Goal: Task Accomplishment & Management: Use online tool/utility

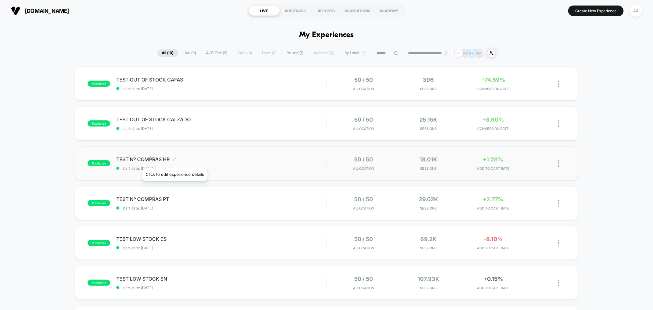
click at [174, 160] on icon at bounding box center [175, 158] width 5 height 5
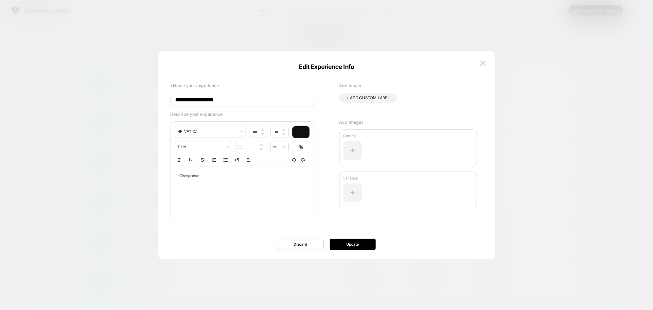
drag, startPoint x: 225, startPoint y: 99, endPoint x: 191, endPoint y: 100, distance: 34.3
click at [191, 100] on input "**********" at bounding box center [243, 100] width 144 height 14
paste input
type input "**********"
click at [351, 244] on button "Update" at bounding box center [353, 243] width 46 height 11
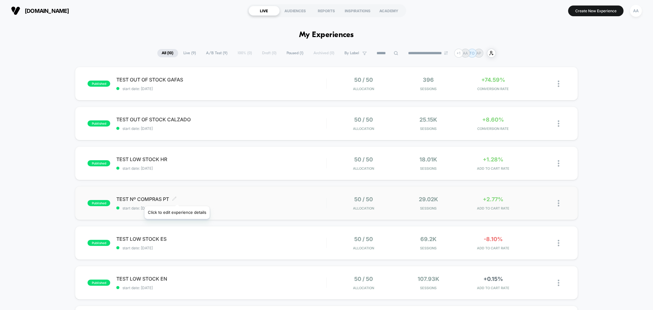
click at [177, 198] on icon at bounding box center [174, 198] width 5 height 5
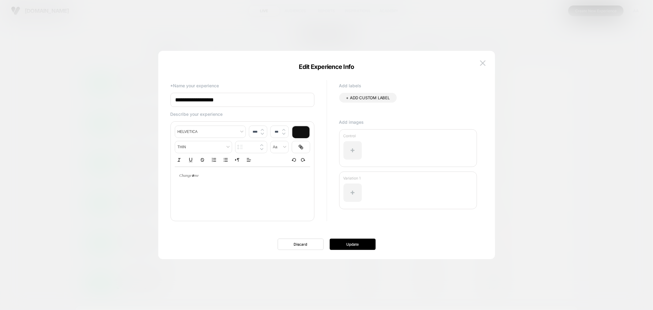
drag, startPoint x: 225, startPoint y: 99, endPoint x: 191, endPoint y: 99, distance: 34.3
click at [191, 99] on input "**********" at bounding box center [243, 100] width 144 height 14
paste input
type input "**********"
click at [352, 243] on button "Update" at bounding box center [353, 243] width 46 height 11
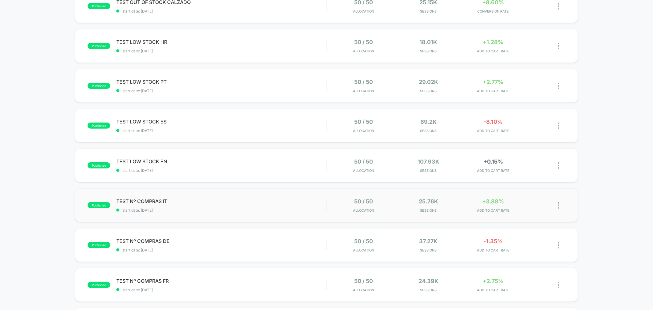
scroll to position [170, 0]
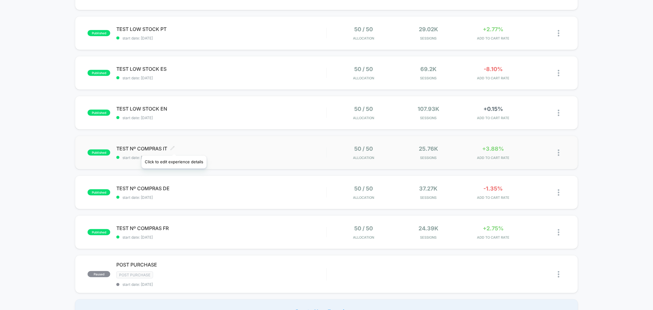
click at [174, 148] on icon at bounding box center [172, 148] width 5 height 5
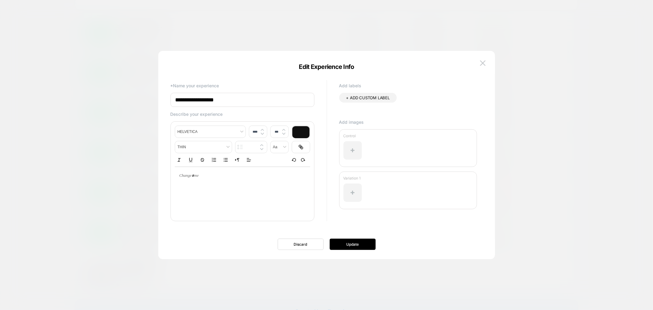
drag, startPoint x: 226, startPoint y: 99, endPoint x: 191, endPoint y: 98, distance: 34.6
click at [191, 98] on input "**********" at bounding box center [243, 100] width 144 height 14
paste input
type input "**********"
click at [350, 246] on button "Update" at bounding box center [353, 243] width 46 height 11
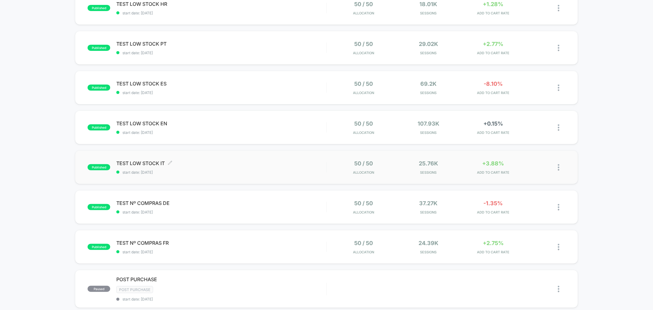
scroll to position [170, 0]
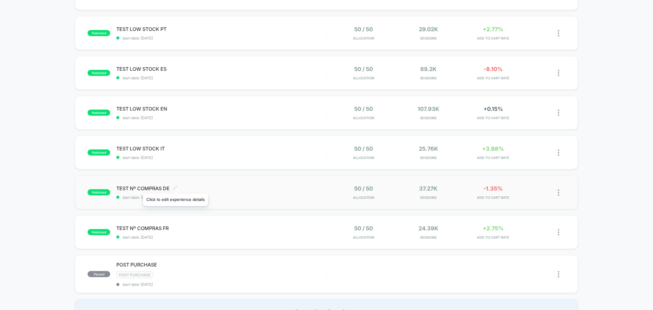
click at [175, 186] on icon at bounding box center [175, 188] width 5 height 5
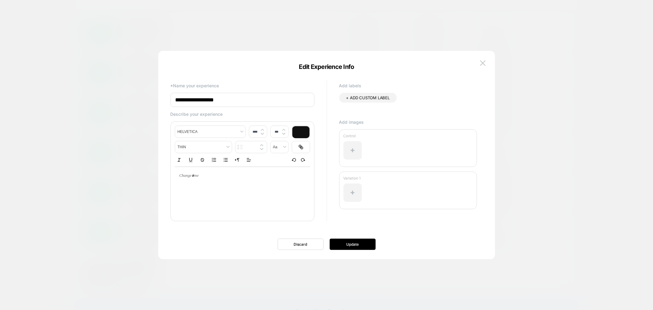
drag, startPoint x: 225, startPoint y: 99, endPoint x: 193, endPoint y: 102, distance: 31.9
click at [191, 100] on input "**********" at bounding box center [243, 100] width 144 height 14
paste input
type input "**********"
click at [347, 241] on button "Update" at bounding box center [353, 243] width 46 height 11
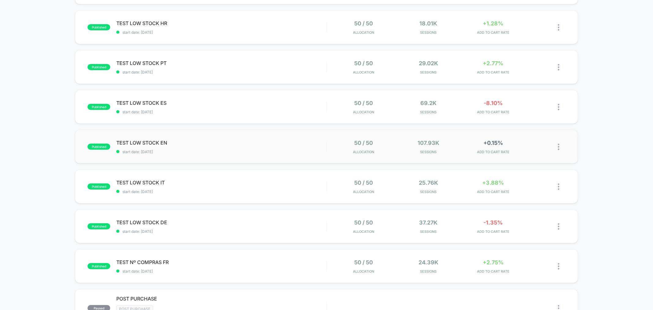
scroll to position [204, 0]
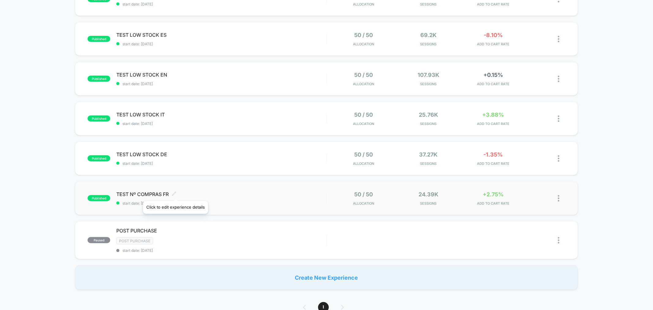
click at [175, 193] on icon at bounding box center [174, 194] width 4 height 4
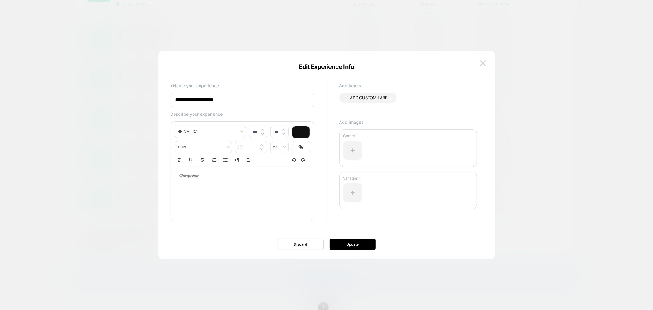
drag, startPoint x: 227, startPoint y: 98, endPoint x: 201, endPoint y: 102, distance: 26.7
click at [192, 102] on input "**********" at bounding box center [243, 100] width 144 height 14
paste input
type input "**********"
click at [358, 241] on button "Update" at bounding box center [353, 243] width 46 height 11
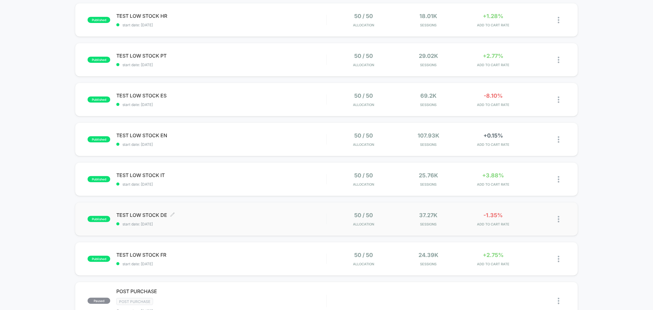
scroll to position [136, 0]
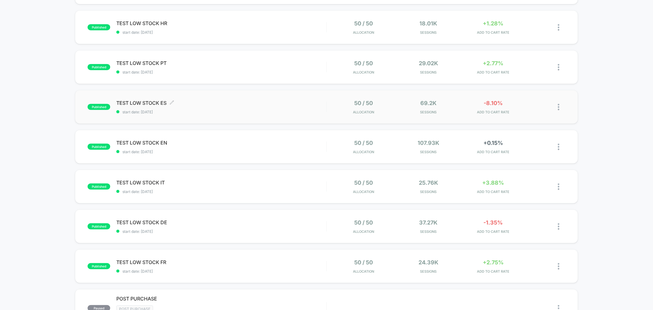
click at [275, 104] on span "TEST LOW STOCK ES Click to edit experience details" at bounding box center [221, 103] width 210 height 6
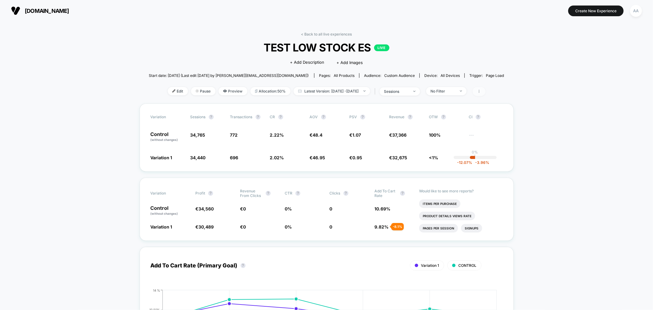
click at [486, 90] on span at bounding box center [479, 91] width 13 height 9
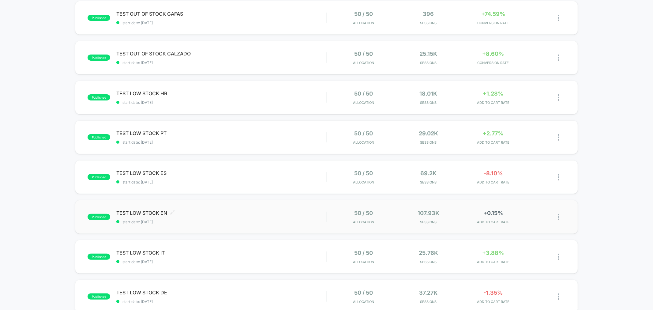
scroll to position [68, 0]
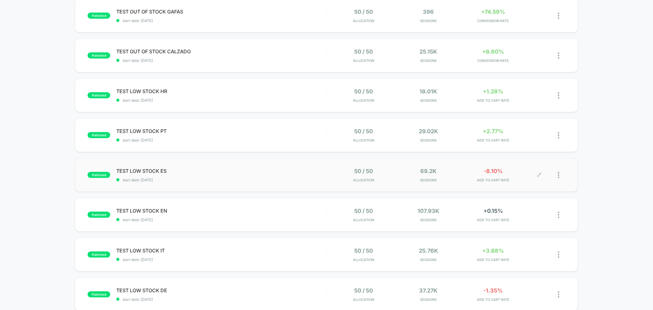
click at [560, 174] on div at bounding box center [562, 175] width 8 height 14
click at [519, 154] on div "Duplicate" at bounding box center [527, 154] width 55 height 14
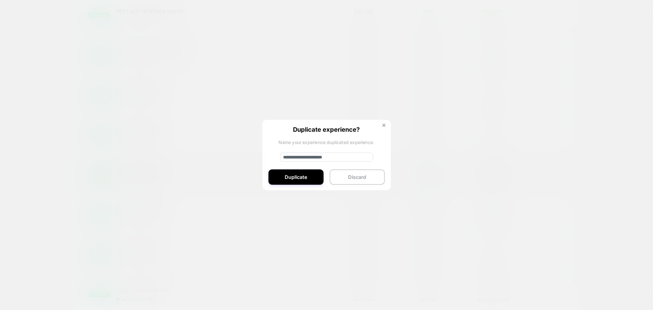
drag, startPoint x: 302, startPoint y: 156, endPoint x: 265, endPoint y: 152, distance: 37.4
click at [265, 152] on div "**********" at bounding box center [326, 155] width 129 height 71
drag, startPoint x: 320, startPoint y: 156, endPoint x: 295, endPoint y: 153, distance: 24.6
click at [295, 153] on input "**********" at bounding box center [326, 156] width 93 height 9
type input "**********"
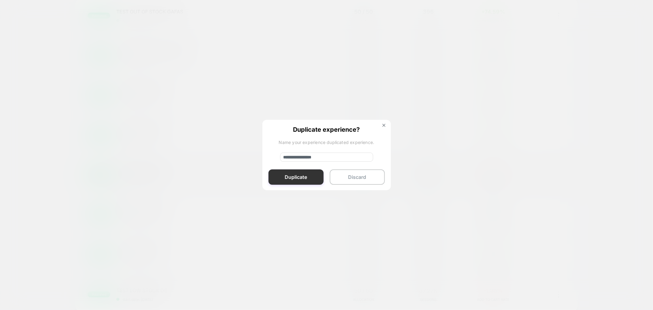
click at [302, 173] on button "Duplicate" at bounding box center [295, 176] width 55 height 15
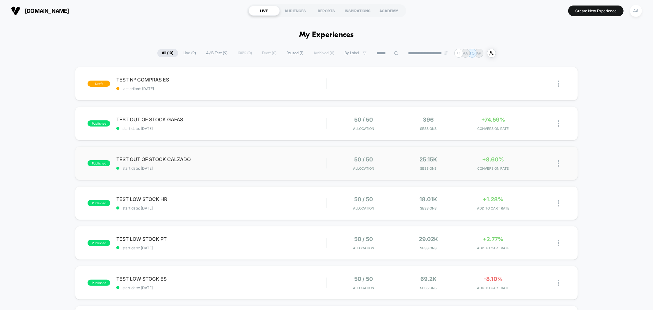
scroll to position [0, 0]
click at [417, 81] on div "Edit" at bounding box center [418, 84] width 29 height 14
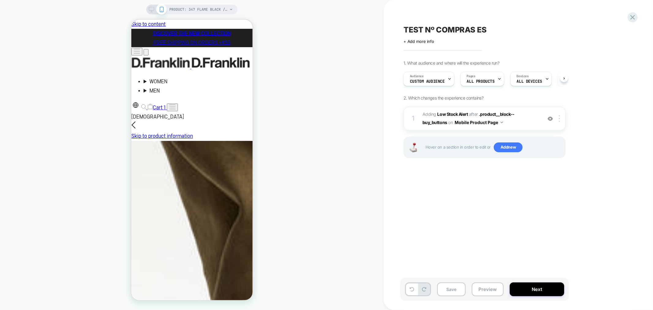
scroll to position [0, 0]
click at [488, 78] on div "Pages ALL PRODUCTS" at bounding box center [480, 79] width 40 height 14
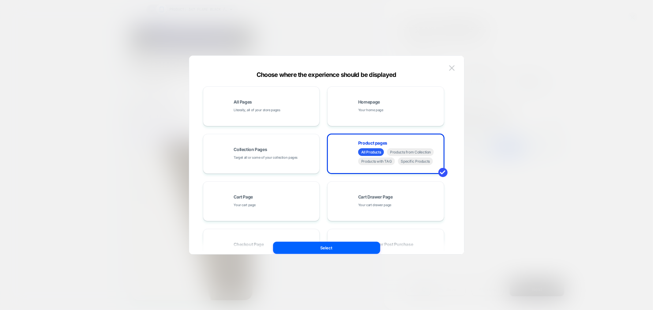
click at [520, 212] on div at bounding box center [326, 155] width 653 height 310
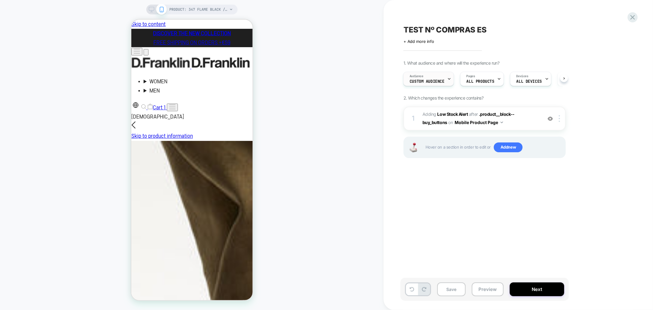
click at [445, 84] on div "Audience Custom Audience" at bounding box center [426, 79] width 47 height 14
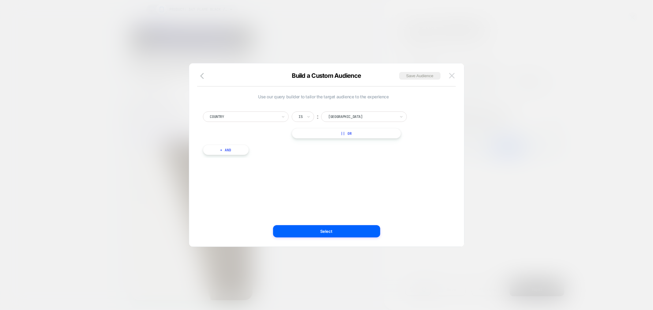
click at [451, 78] on img at bounding box center [452, 75] width 6 height 5
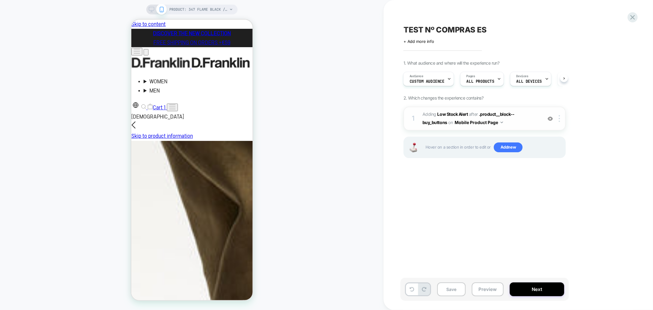
click at [501, 119] on span "#_loomi_addon_1758795914305_dup1759228008 Adding Low Stock Alert AFTER .product…" at bounding box center [480, 118] width 117 height 17
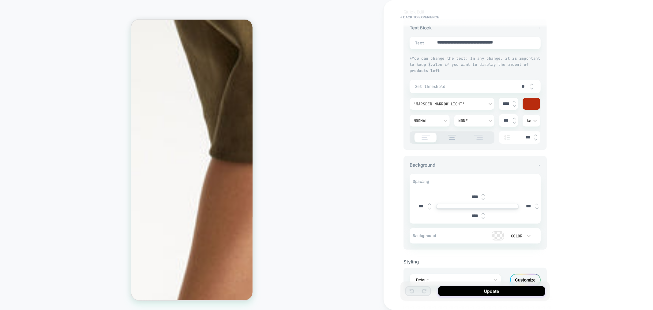
scroll to position [0, 0]
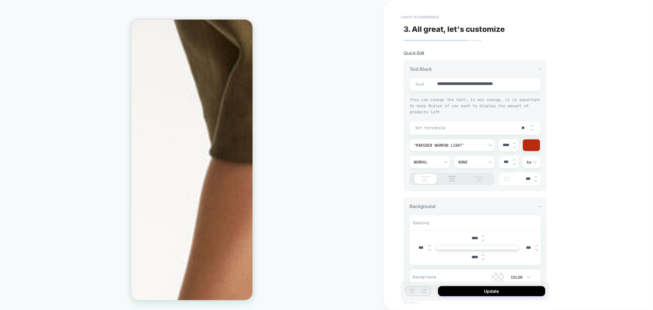
click at [417, 16] on button "< Back to experience" at bounding box center [419, 17] width 45 height 10
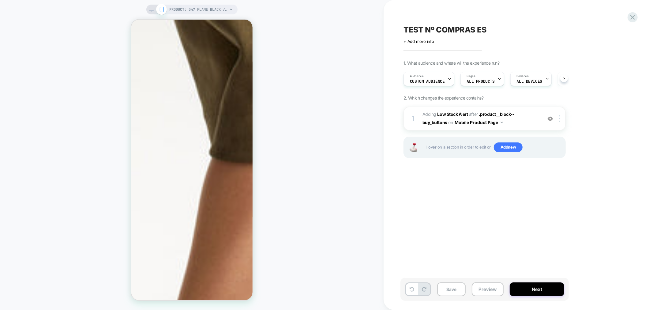
scroll to position [0, 0]
click at [514, 122] on span "#_loomi_addon_1758795914305_dup1759228008 Adding Low Stock Alert AFTER .product…" at bounding box center [480, 118] width 117 height 17
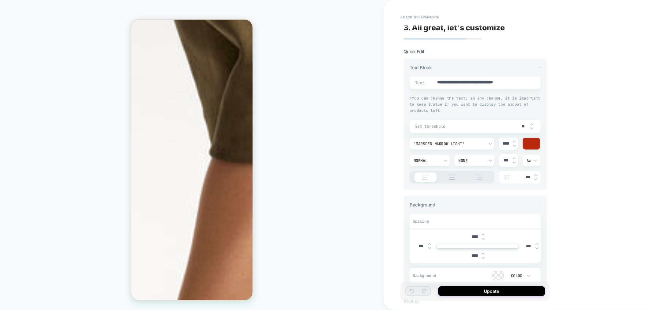
scroll to position [0, 0]
click at [411, 18] on button "< Back to experience" at bounding box center [419, 17] width 45 height 10
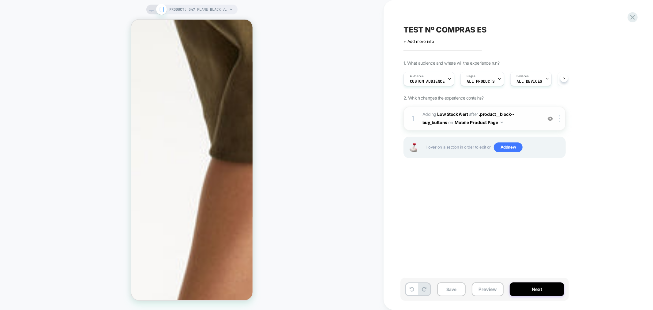
scroll to position [0, 0]
click at [561, 117] on div at bounding box center [560, 118] width 10 height 7
drag, startPoint x: 486, startPoint y: 192, endPoint x: 478, endPoint y: 146, distance: 47.1
click at [486, 192] on div "TEST Nº COMPRAS ES Click to edit experience details + Add more info 1. What aud…" at bounding box center [515, 155] width 230 height 298
click at [474, 122] on button "Mobile Product Page" at bounding box center [479, 122] width 48 height 9
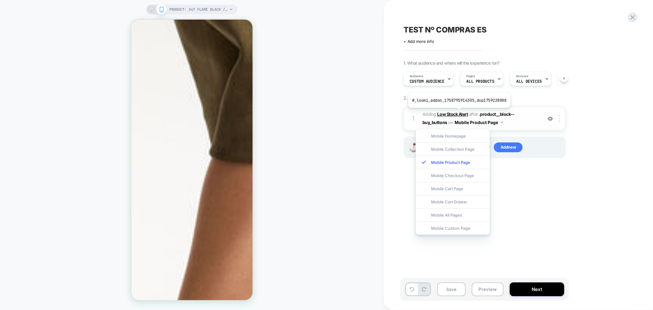
click at [458, 112] on b "Low Stock Alert" at bounding box center [452, 113] width 31 height 5
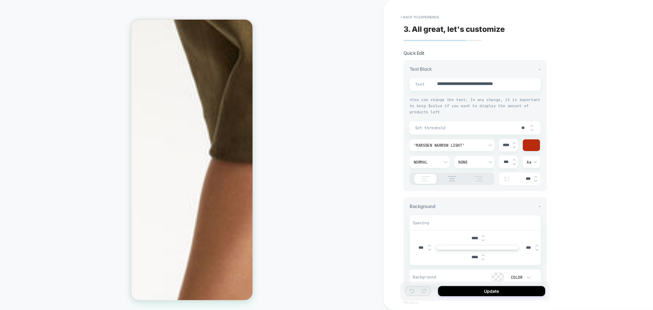
type textarea "*"
click at [420, 19] on button "< Back to experience" at bounding box center [419, 17] width 45 height 10
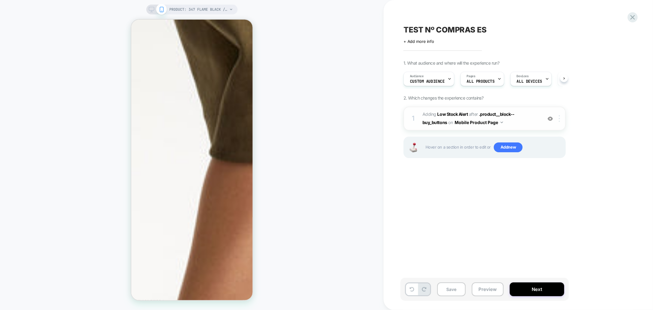
scroll to position [0, 0]
click at [556, 118] on div at bounding box center [560, 118] width 10 height 7
click at [559, 117] on img at bounding box center [559, 118] width 1 height 7
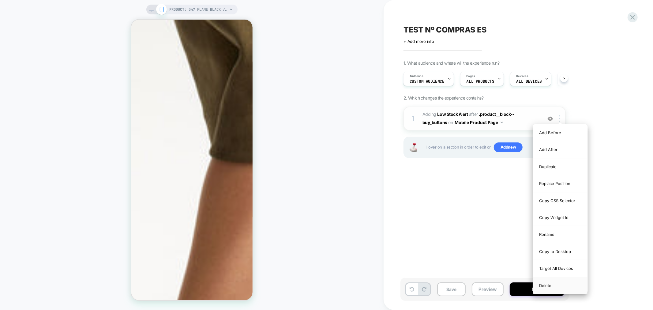
click at [556, 287] on div "Delete" at bounding box center [560, 285] width 54 height 17
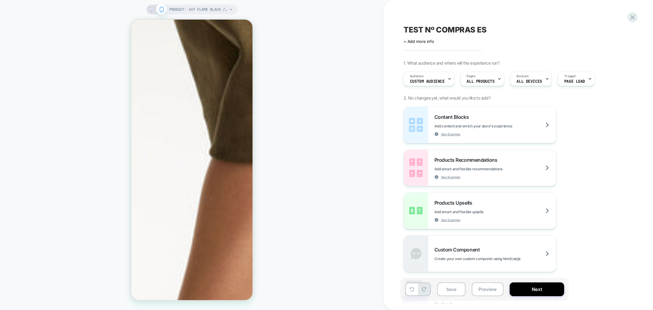
scroll to position [0, 0]
drag, startPoint x: 624, startPoint y: 189, endPoint x: 189, endPoint y: 174, distance: 435.9
click at [467, 167] on span "Add smart and flexible recommendations" at bounding box center [483, 169] width 99 height 5
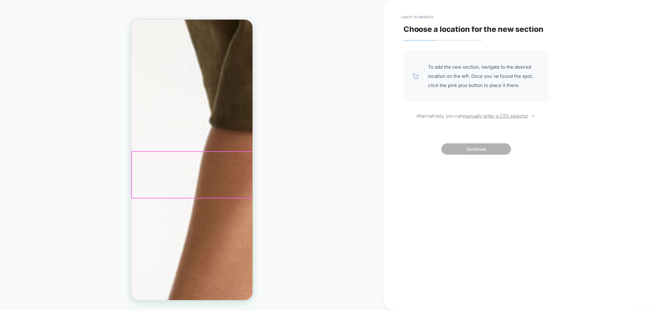
scroll to position [191, 0]
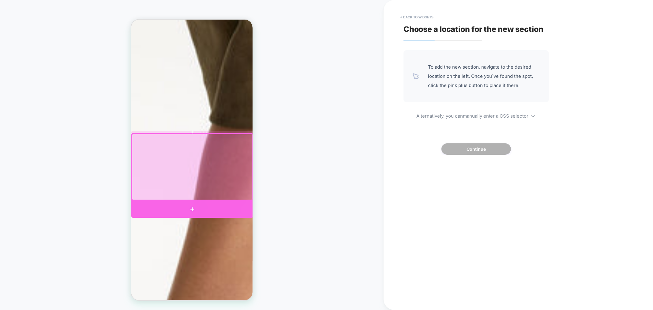
click at [176, 207] on div at bounding box center [192, 208] width 122 height 17
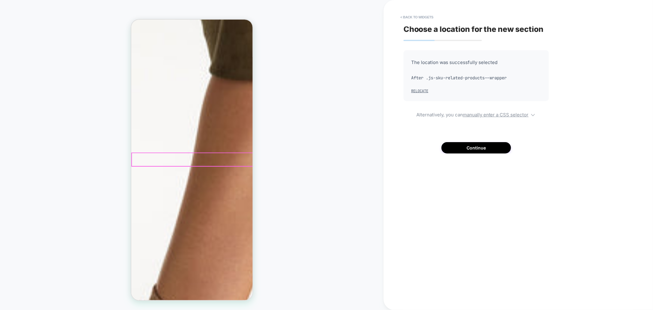
scroll to position [239, 0]
click at [482, 145] on button "Continue" at bounding box center [475, 147] width 69 height 11
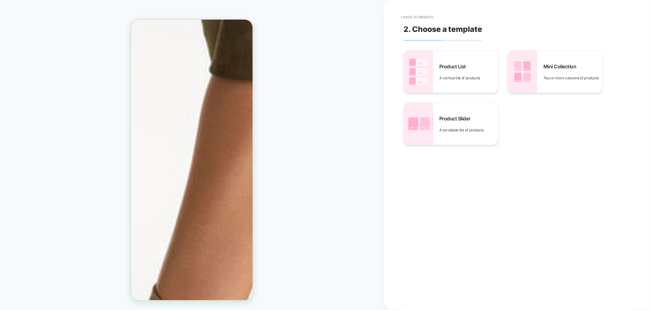
scroll to position [197, 0]
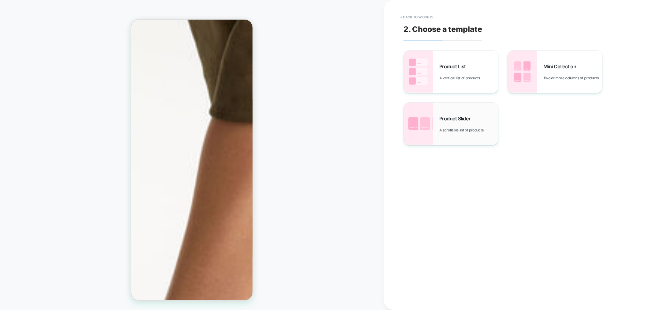
click at [459, 133] on div "Product Slider A scrollable list of products" at bounding box center [451, 124] width 94 height 42
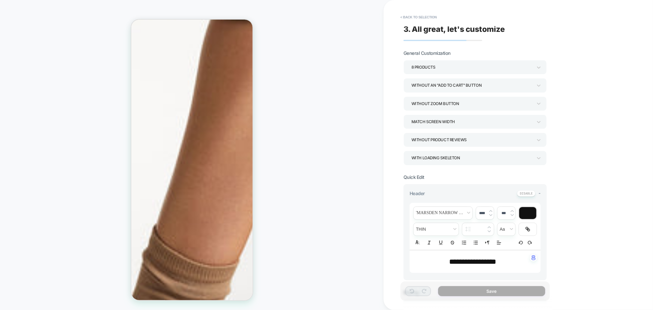
scroll to position [299, 0]
click at [497, 89] on div "Without an "add to cart" button" at bounding box center [471, 85] width 121 height 8
click at [544, 104] on div "Without an "add to cart" button" at bounding box center [475, 102] width 138 height 13
click at [455, 102] on div "Without Zoom Button" at bounding box center [471, 103] width 121 height 8
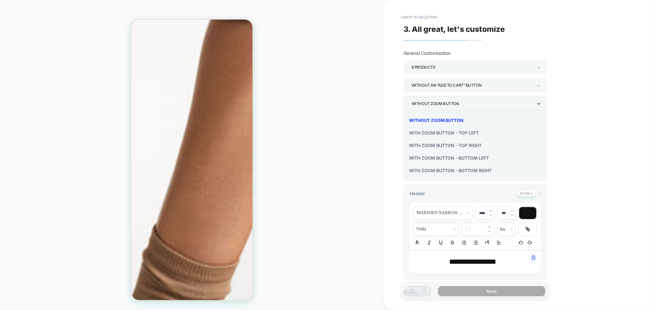
click at [470, 145] on div "With Zoom Button - Top Right" at bounding box center [475, 145] width 138 height 13
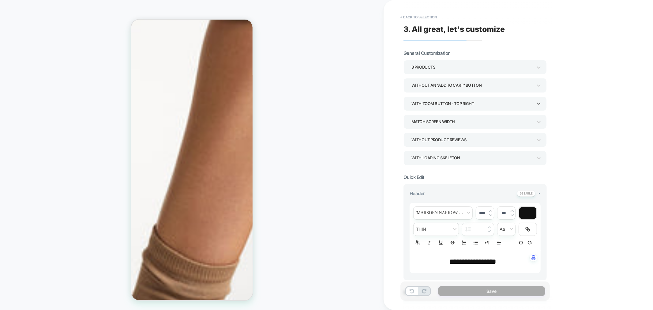
click at [469, 120] on div "Match Screen Width" at bounding box center [471, 122] width 121 height 8
click at [475, 104] on div at bounding box center [326, 155] width 653 height 310
click at [463, 105] on div "With Zoom Button - Top Right" at bounding box center [471, 103] width 121 height 8
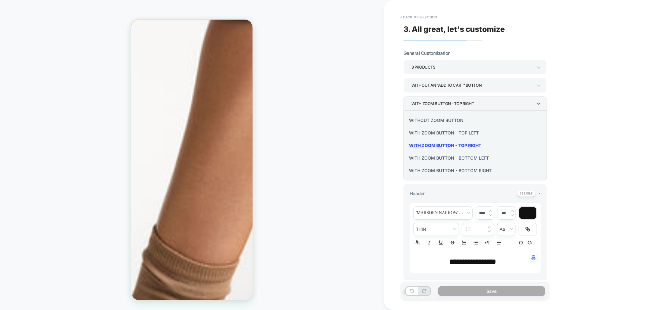
click at [472, 133] on div "With Zoom Button - Top Left" at bounding box center [475, 132] width 138 height 13
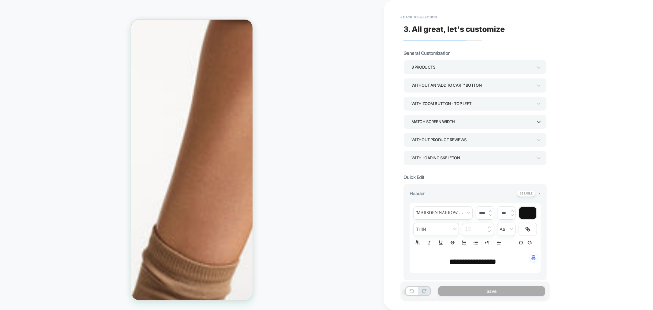
click at [468, 122] on div "Match Screen Width" at bounding box center [471, 122] width 121 height 8
click at [449, 151] on div "Match Parent Width" at bounding box center [475, 150] width 138 height 13
click at [455, 122] on div "Match Parent Width" at bounding box center [471, 122] width 121 height 8
click at [451, 138] on div "Match Screen Width" at bounding box center [475, 138] width 138 height 13
click at [467, 140] on div "Without Product Reviews" at bounding box center [471, 140] width 121 height 8
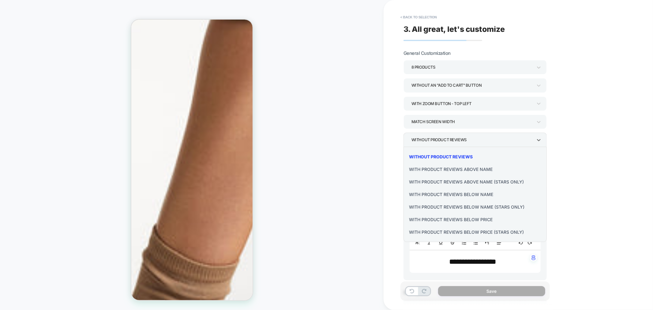
click at [486, 206] on div "With Product Reviews Below Name (Stars Only)" at bounding box center [475, 207] width 138 height 13
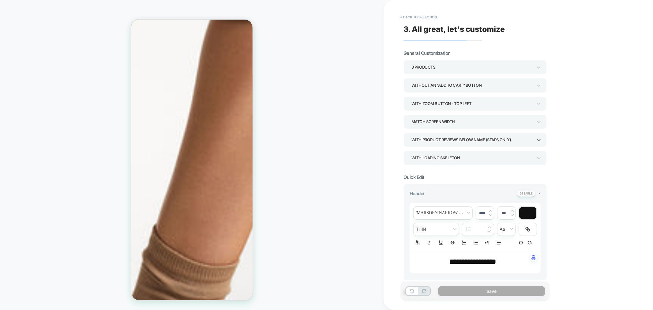
click at [493, 141] on div "With Product Reviews Below Name (Stars Only)" at bounding box center [471, 140] width 121 height 8
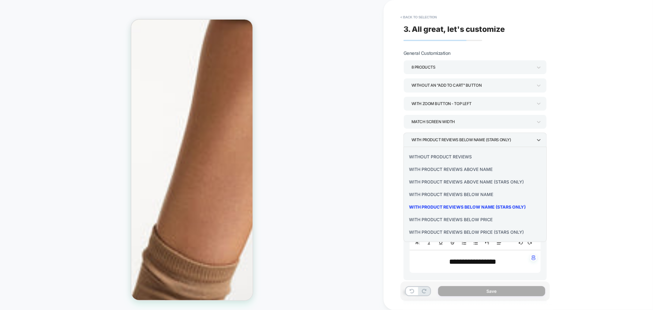
click at [479, 192] on div "With Product Reviews Below Name" at bounding box center [475, 194] width 138 height 13
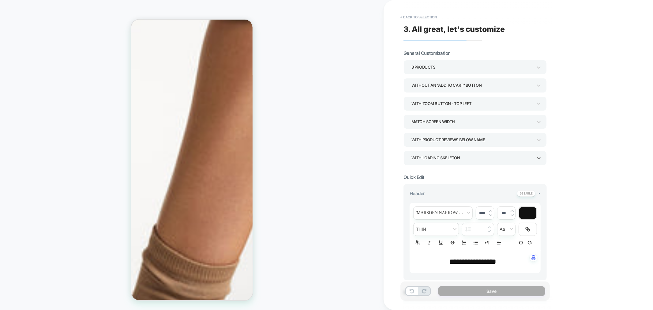
click at [460, 160] on div "WITH LOADING SKELETON" at bounding box center [471, 158] width 121 height 8
click at [399, 116] on div at bounding box center [326, 155] width 653 height 310
click at [512, 84] on div "Without an "add to cart" button" at bounding box center [471, 85] width 121 height 8
click at [482, 115] on div "With add to cart inside image" at bounding box center [475, 114] width 138 height 13
click at [492, 84] on div "With add to cart inside image" at bounding box center [471, 85] width 121 height 8
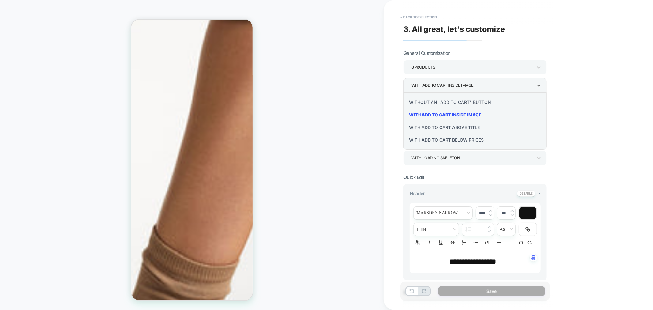
click at [470, 127] on div "With add to cart above title" at bounding box center [475, 127] width 138 height 13
click at [490, 83] on div "With add to cart above title" at bounding box center [471, 85] width 121 height 8
click at [454, 140] on div "With add to cart below prices" at bounding box center [475, 139] width 138 height 13
click at [469, 87] on div "With add to cart below prices" at bounding box center [471, 85] width 121 height 8
click at [462, 117] on div "With add to cart inside image" at bounding box center [475, 114] width 138 height 13
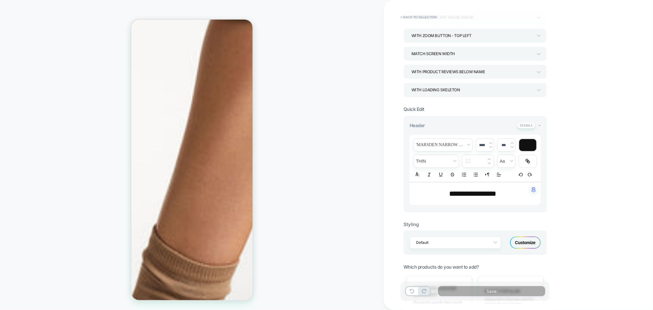
scroll to position [102, 0]
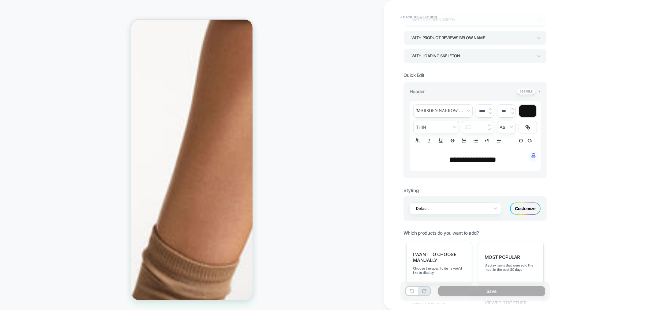
click at [478, 159] on span "**********" at bounding box center [472, 159] width 47 height 7
type input "****"
click at [478, 159] on span "**********" at bounding box center [472, 159] width 47 height 7
type input "****"
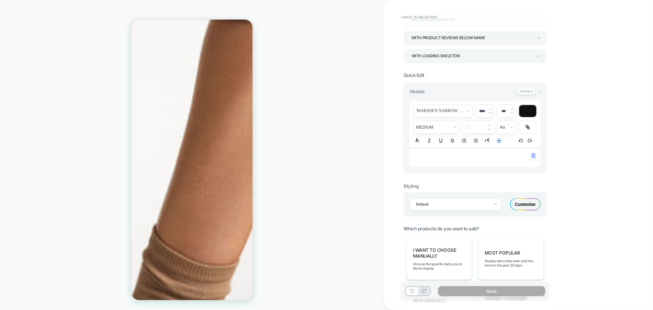
scroll to position [0, 0]
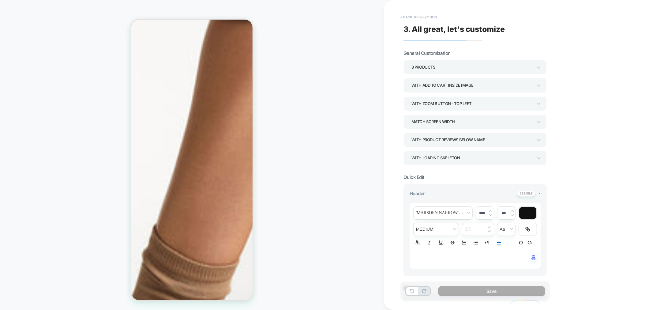
click at [402, 14] on button "< Back to selection" at bounding box center [418, 17] width 43 height 10
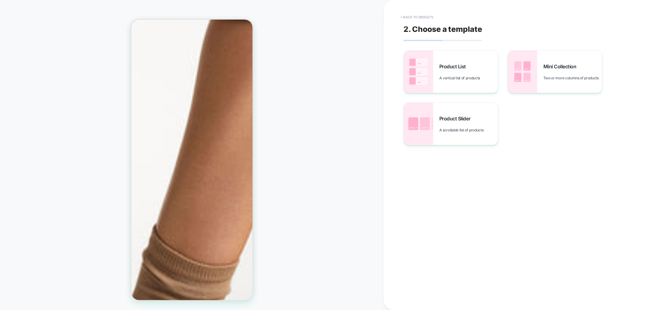
click at [420, 17] on button "< Back to widgets" at bounding box center [416, 17] width 39 height 10
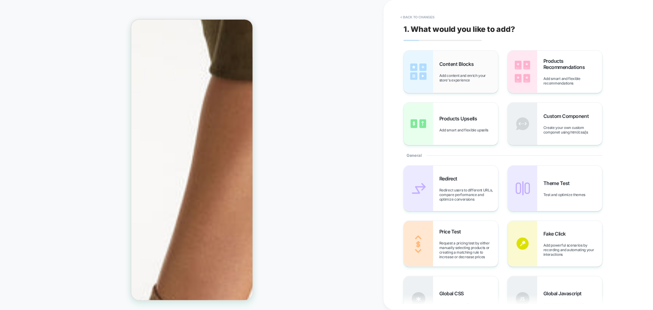
click at [464, 72] on div "Content Blocks Add content and enrich your store's experience" at bounding box center [468, 71] width 59 height 21
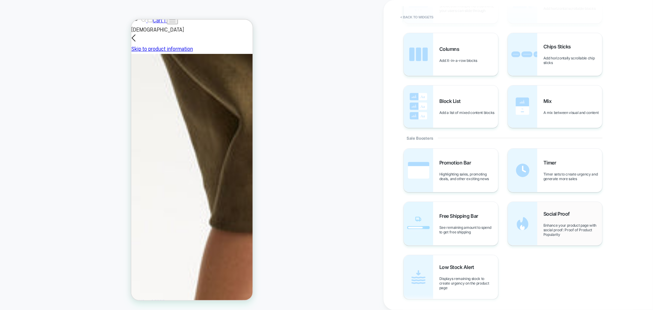
scroll to position [204, 0]
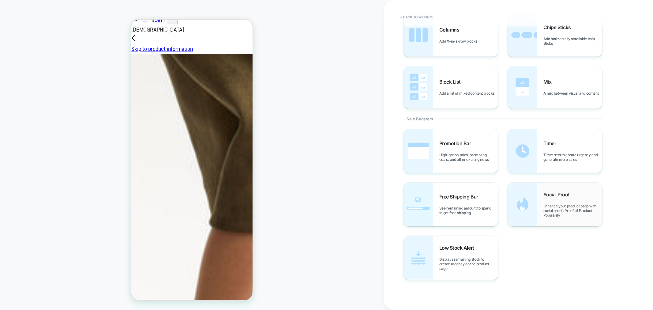
click at [549, 209] on span "Enhance your product page with social proof: Proof of Product Popularity" at bounding box center [572, 211] width 59 height 14
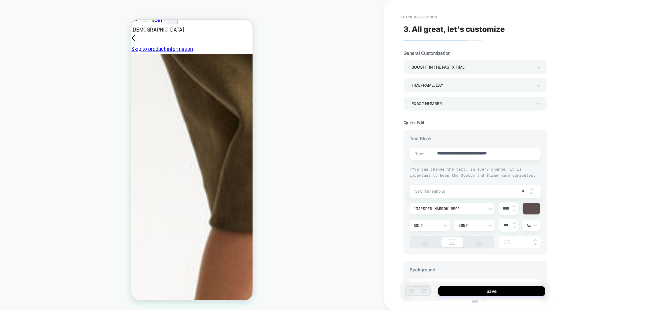
type textarea "*"
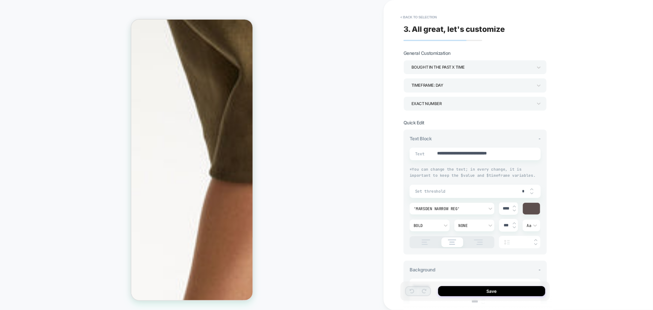
scroll to position [121, 0]
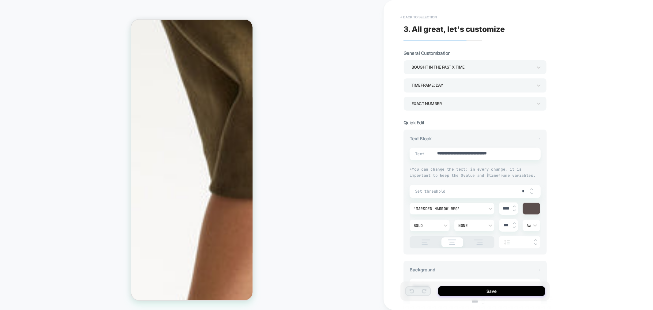
click at [417, 16] on button "< Back to selection" at bounding box center [418, 17] width 43 height 10
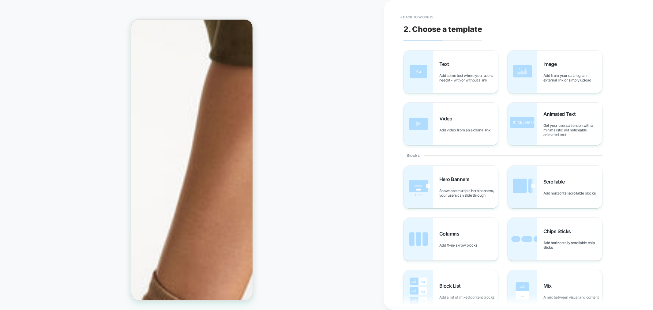
scroll to position [257, 0]
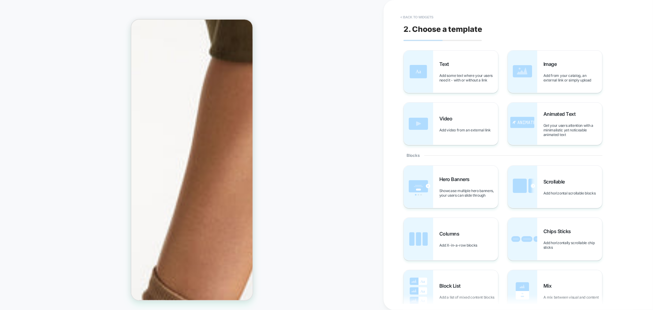
click at [417, 15] on button "< Back to widgets" at bounding box center [416, 17] width 39 height 10
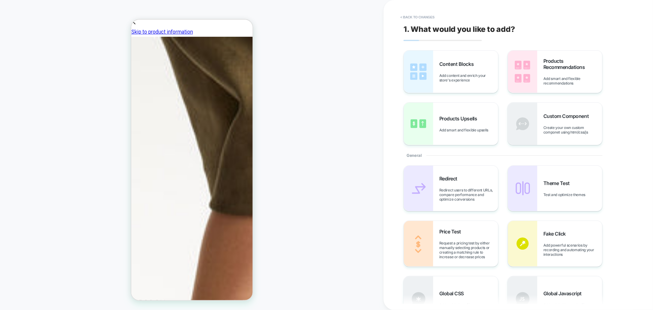
scroll to position [103, 0]
click at [470, 78] on span "Add content and enrich your store's experience" at bounding box center [468, 77] width 59 height 9
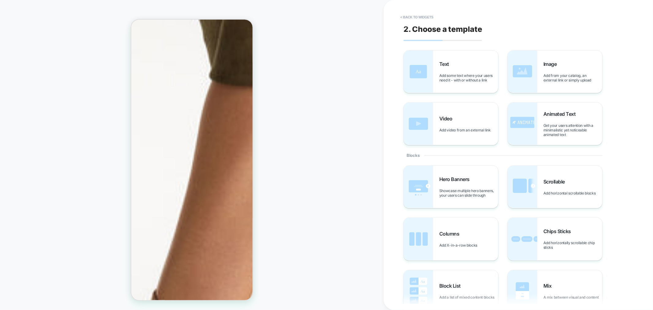
scroll to position [189, 0]
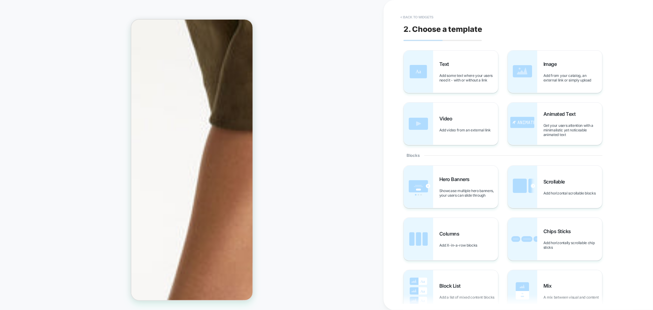
click at [412, 16] on button "< Back to widgets" at bounding box center [416, 17] width 39 height 10
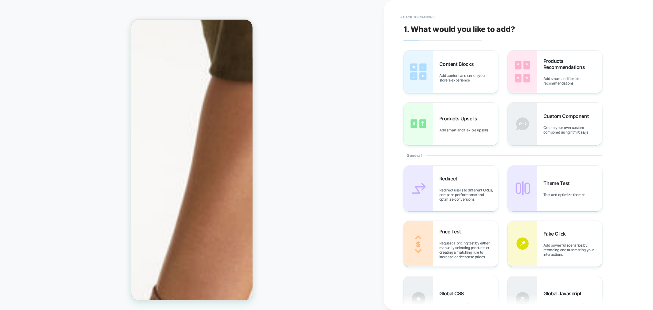
scroll to position [239, 0]
click at [412, 10] on div "1. What would you like to add? Content Blocks Add content and enrich your store…" at bounding box center [515, 155] width 230 height 298
click at [414, 14] on button "< Back to changes" at bounding box center [417, 17] width 40 height 10
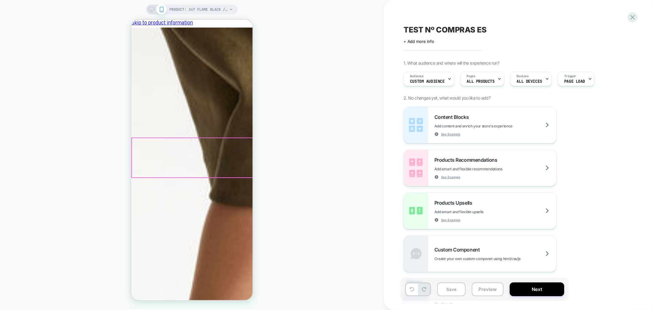
scroll to position [103, 0]
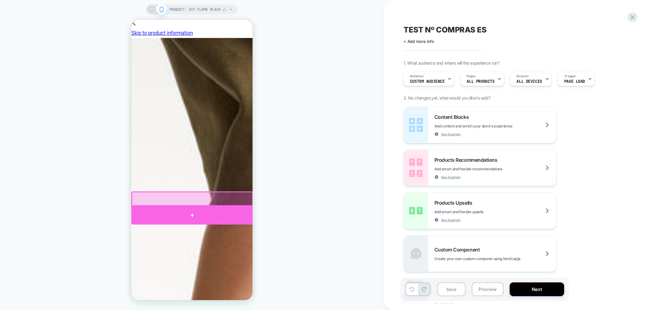
click at [161, 210] on div at bounding box center [192, 215] width 122 height 18
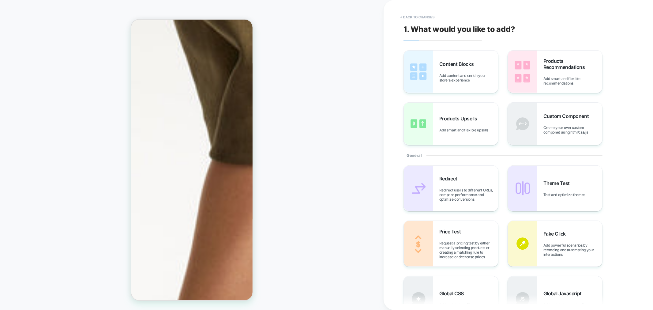
scroll to position [156, 0]
click at [445, 80] on span "Add content and enrich your store's experience" at bounding box center [468, 77] width 59 height 9
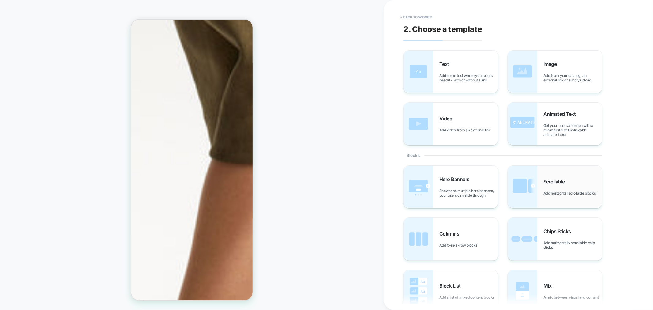
scroll to position [172, 0]
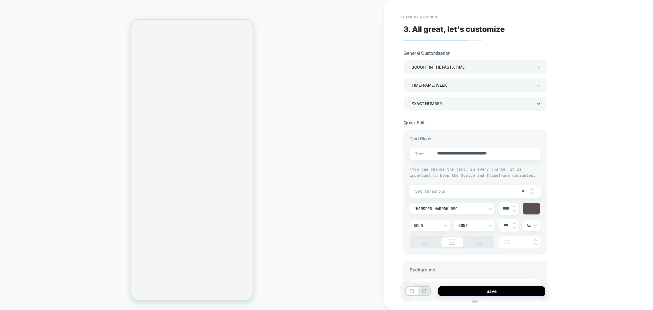
click at [435, 101] on div "EXACT NUMBER" at bounding box center [471, 103] width 121 height 8
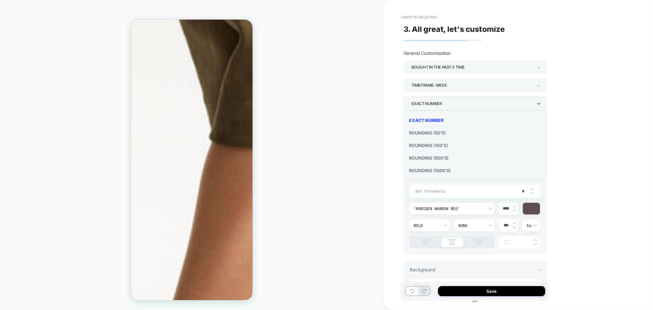
click at [437, 133] on div "Rounding (50’s)" at bounding box center [475, 132] width 138 height 13
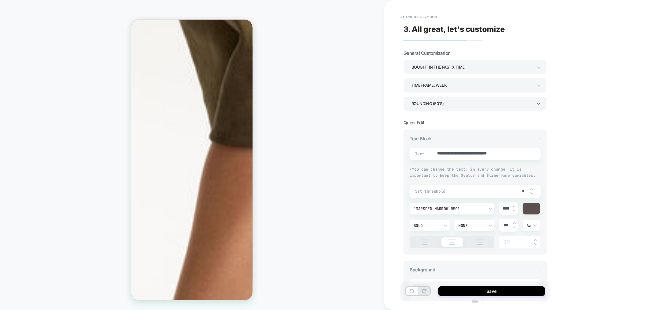
click at [461, 106] on div "Rounding (50’s)" at bounding box center [471, 103] width 121 height 8
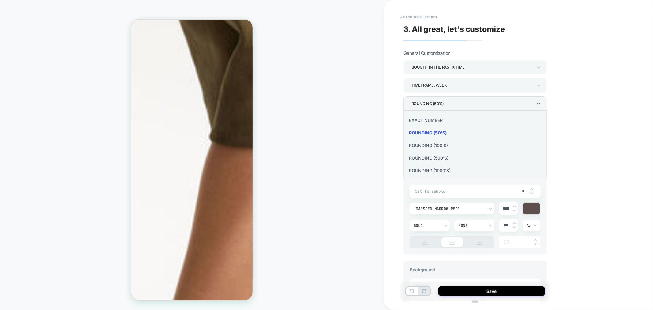
click at [443, 144] on div "Rounding (100’s)" at bounding box center [475, 145] width 138 height 13
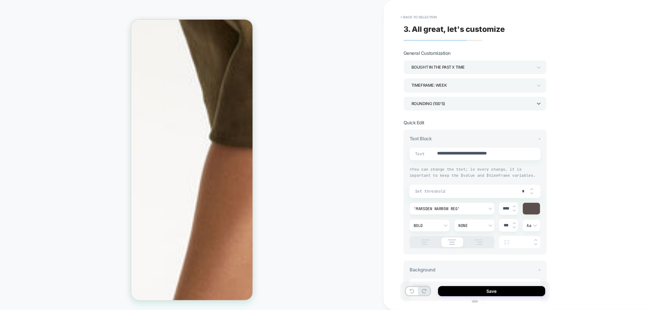
click at [463, 104] on div "Rounding (100’s)" at bounding box center [471, 103] width 121 height 8
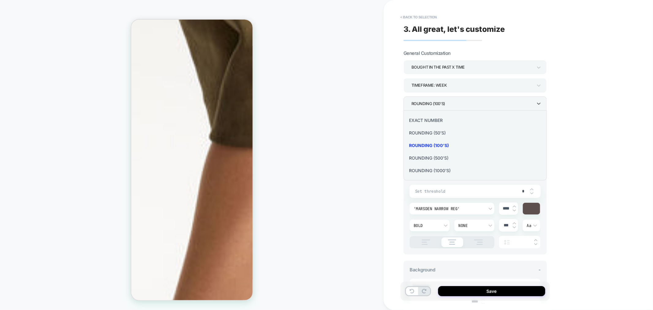
click at [439, 123] on div "EXACT NUMBER" at bounding box center [475, 120] width 138 height 13
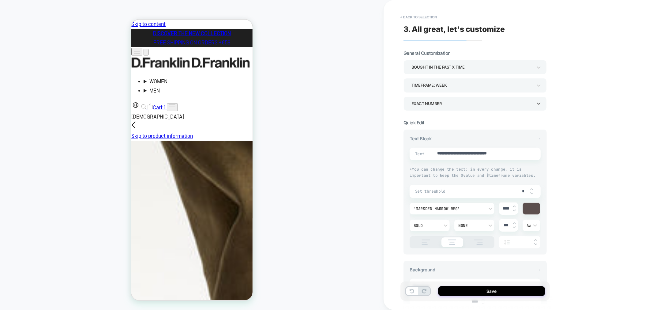
scroll to position [204, 0]
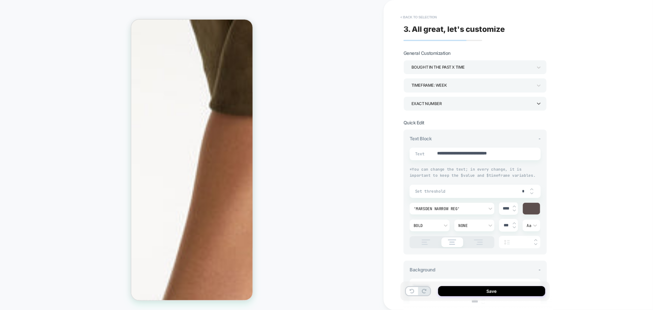
click at [414, 17] on button "< Back to selection" at bounding box center [418, 17] width 43 height 10
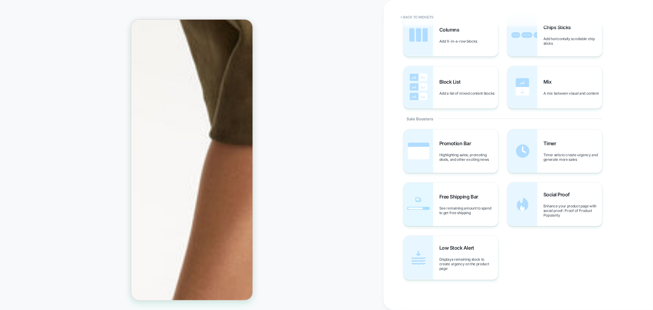
scroll to position [204, 0]
click at [572, 191] on span "Social Proof" at bounding box center [557, 194] width 29 height 6
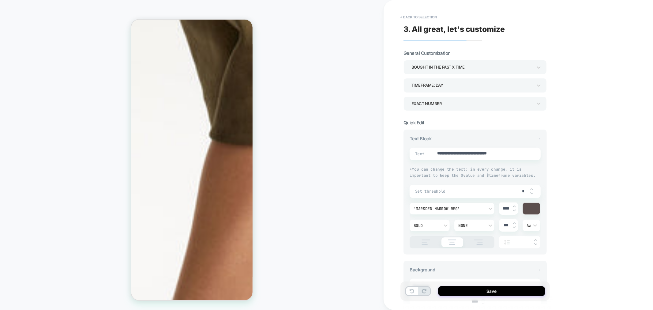
click at [473, 84] on div "TIMEFRAME: day" at bounding box center [471, 85] width 121 height 8
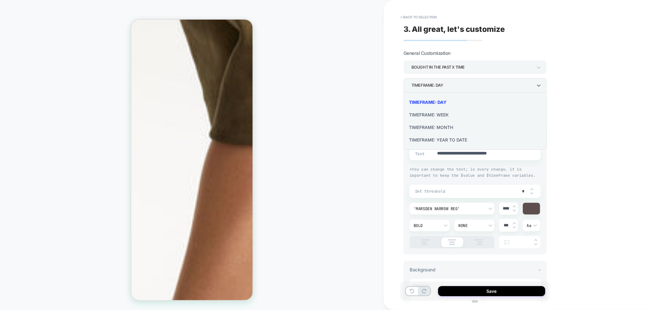
click at [440, 116] on div "TIMEFRAME: WEEK" at bounding box center [475, 114] width 138 height 13
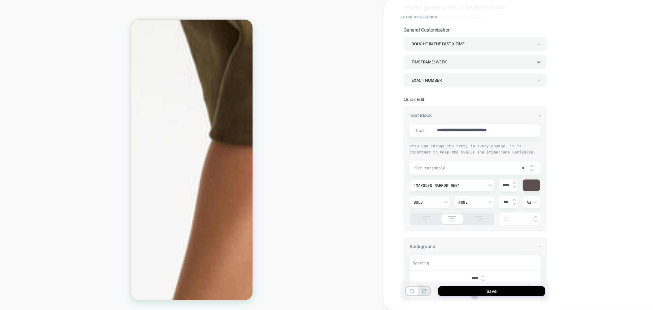
scroll to position [68, 0]
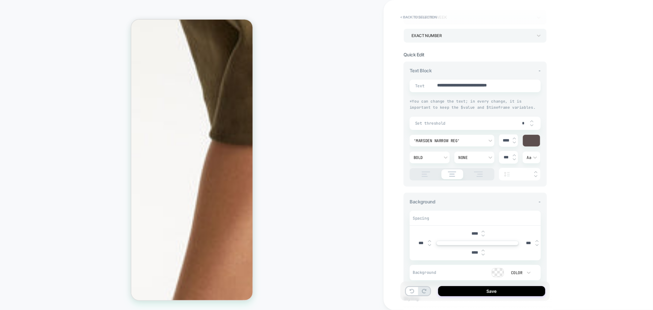
click at [532, 140] on div at bounding box center [531, 141] width 17 height 12
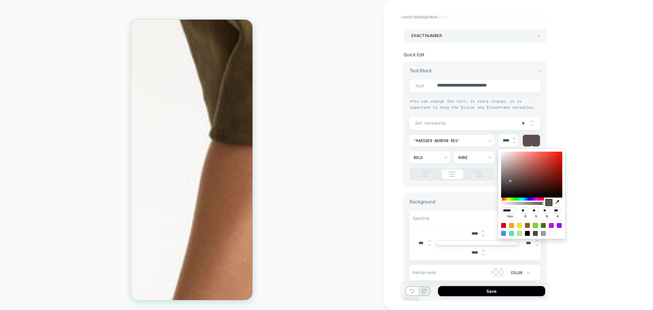
click at [534, 225] on div at bounding box center [535, 225] width 5 height 5
type textarea "*"
type input "******"
type input "***"
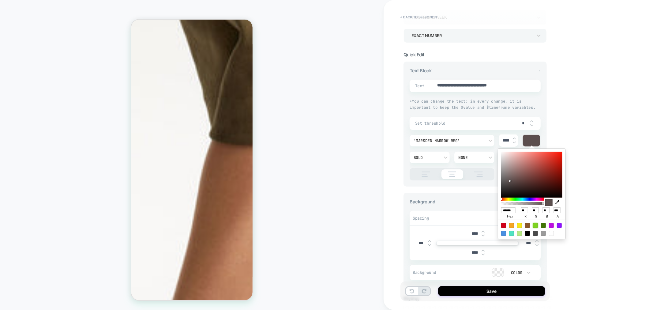
type input "**"
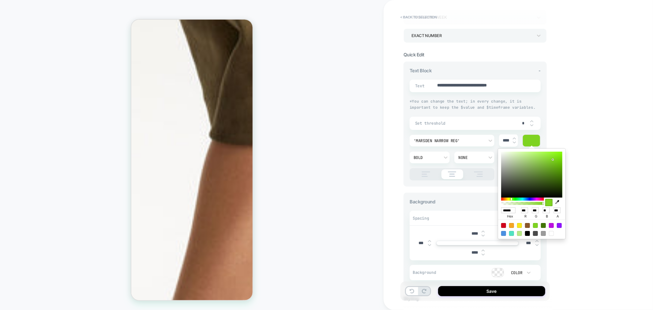
click at [584, 121] on div "**********" at bounding box center [518, 155] width 269 height 310
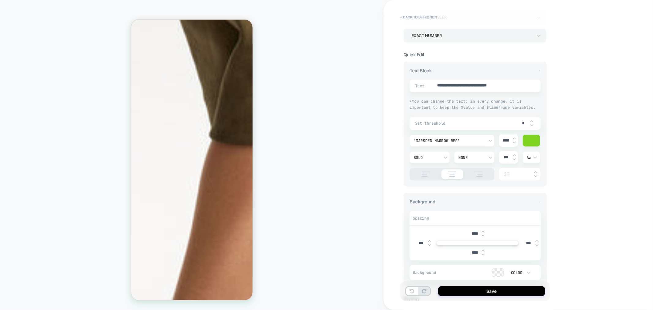
click at [430, 171] on img at bounding box center [425, 173] width 15 height 5
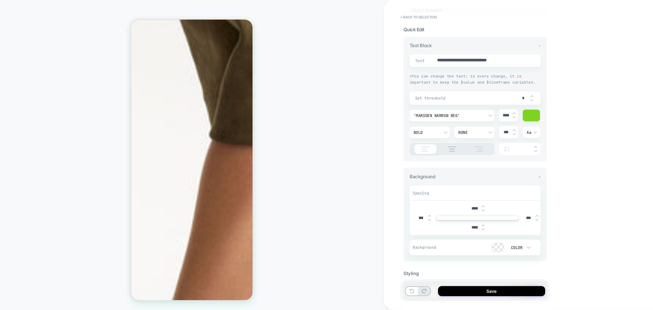
scroll to position [0, 0]
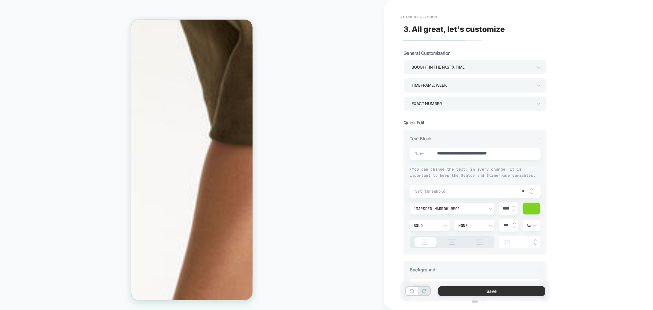
click at [464, 291] on button "Save" at bounding box center [491, 291] width 107 height 10
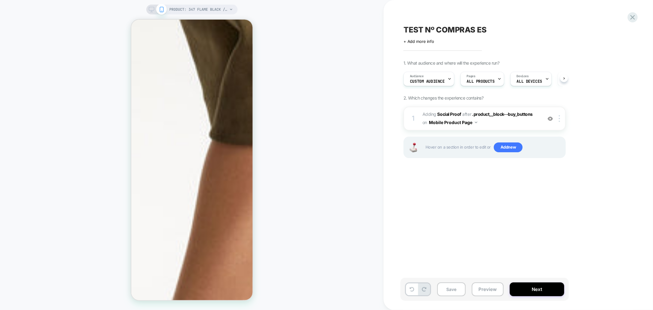
scroll to position [0, 0]
click at [214, 8] on span "PRODUCT: 347 Flame Black / Gold" at bounding box center [199, 10] width 58 height 10
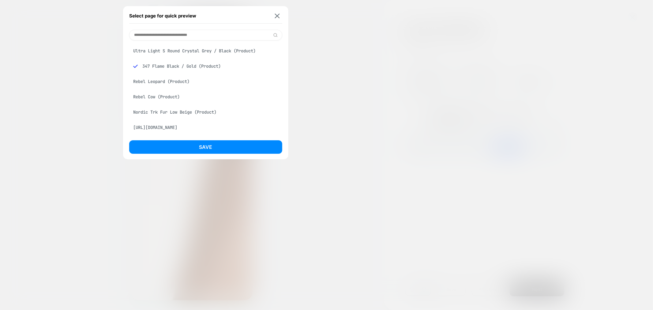
click at [199, 48] on div "Ultra Light S Round Crystal Grey / Black (Product)" at bounding box center [205, 51] width 153 height 12
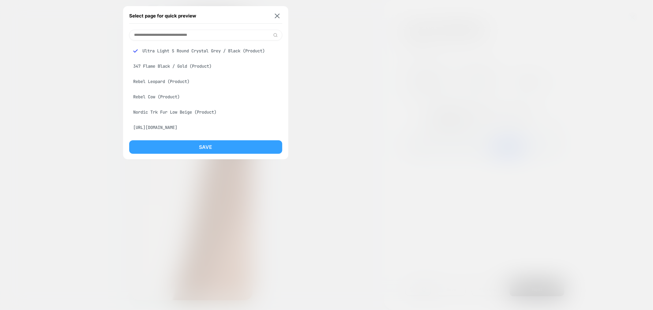
click at [244, 146] on button "Save" at bounding box center [205, 146] width 153 height 13
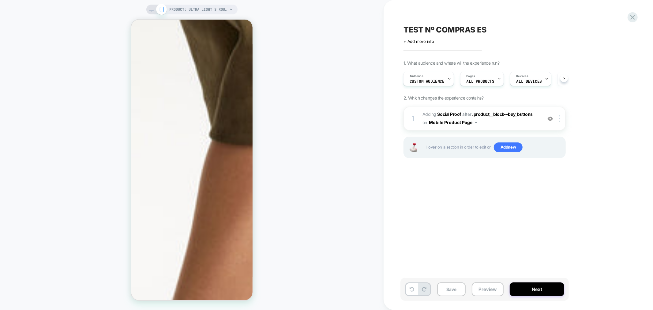
scroll to position [0, 1]
click at [85, 178] on div "PRODUCT: Ultra Light S Round Crystal Grey / Black PRODUCT: Ultra Light S Round …" at bounding box center [192, 155] width 384 height 298
click at [202, 8] on span "PRODUCT: Ultra Light S Round Crystal Grey / Black" at bounding box center [199, 10] width 58 height 10
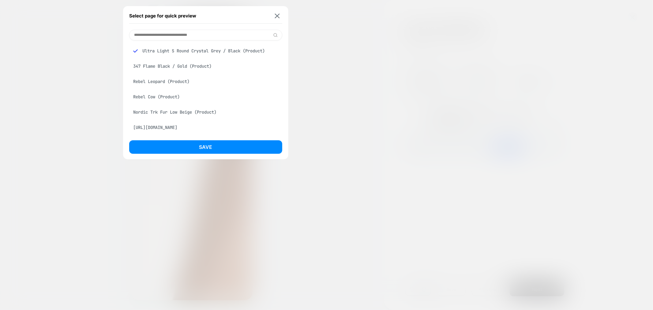
click at [144, 96] on div "Rebel Cow (Product)" at bounding box center [205, 97] width 153 height 12
click at [179, 80] on div "Nordic Trk Fur Low Beige (Product)" at bounding box center [205, 78] width 153 height 12
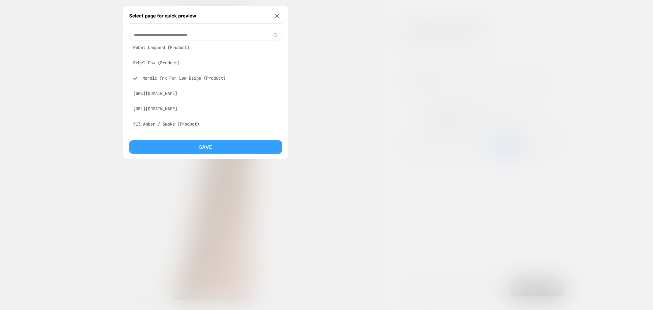
click at [190, 145] on button "Save" at bounding box center [205, 146] width 153 height 13
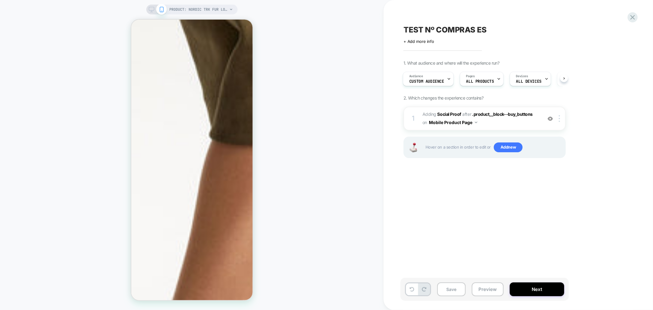
scroll to position [0, 1]
click at [510, 122] on span "#_loomi_addon_1759228206312 Adding Social Proof AFTER .product__block--buy_butt…" at bounding box center [480, 118] width 117 height 17
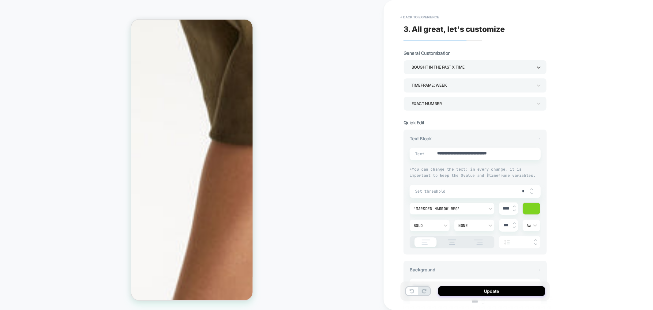
click at [463, 69] on div "bought in the past x time" at bounding box center [471, 67] width 121 height 8
click at [439, 96] on div "viewed in the past x time" at bounding box center [475, 96] width 138 height 13
click at [442, 69] on div "viewed in the past x time" at bounding box center [471, 67] width 121 height 8
click at [455, 84] on div "bought in the past x time" at bounding box center [475, 83] width 138 height 13
click at [459, 66] on div "bought in the past x time" at bounding box center [471, 67] width 121 height 8
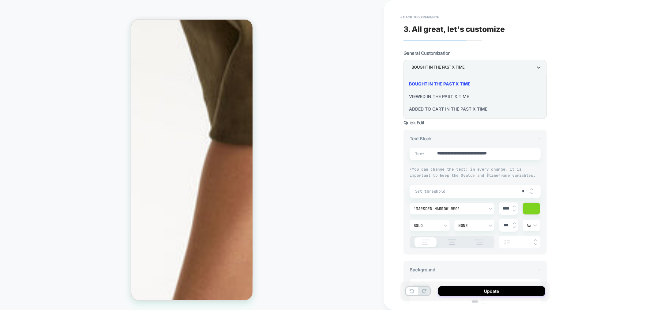
click at [463, 94] on div "viewed in the past x time" at bounding box center [475, 96] width 138 height 13
click at [467, 85] on div "TIMEFRAME: WEEK" at bounding box center [471, 85] width 121 height 8
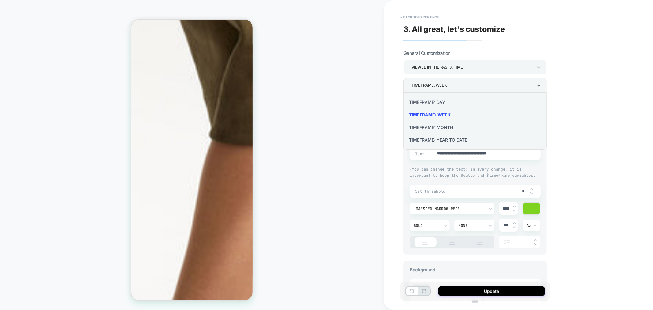
click at [433, 102] on div "TIMEFRAME: DAY" at bounding box center [475, 102] width 138 height 13
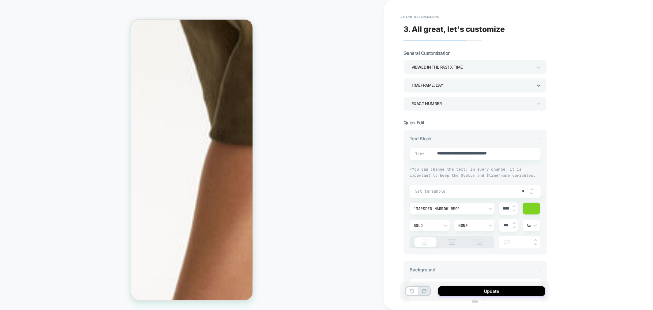
click at [458, 86] on div "TIMEFRAME: DAY" at bounding box center [471, 85] width 121 height 8
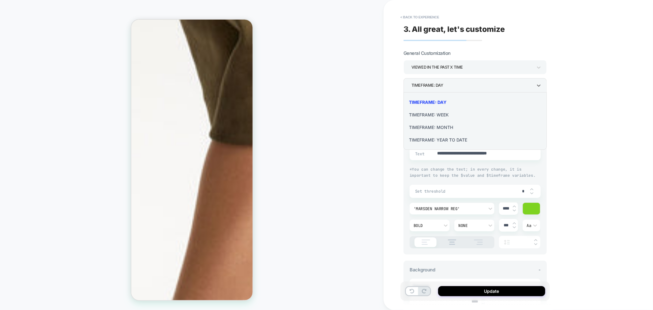
click at [443, 67] on div at bounding box center [326, 155] width 653 height 310
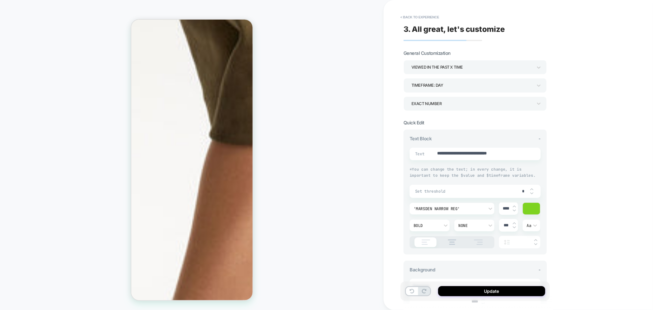
click at [442, 69] on div "viewed in the past x time" at bounding box center [471, 67] width 121 height 8
click at [430, 108] on div "Added to cart in the past x time" at bounding box center [475, 109] width 138 height 13
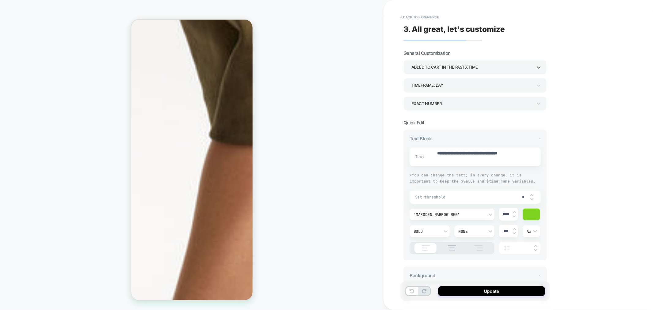
click at [454, 84] on div "TIMEFRAME: DAY" at bounding box center [471, 85] width 121 height 8
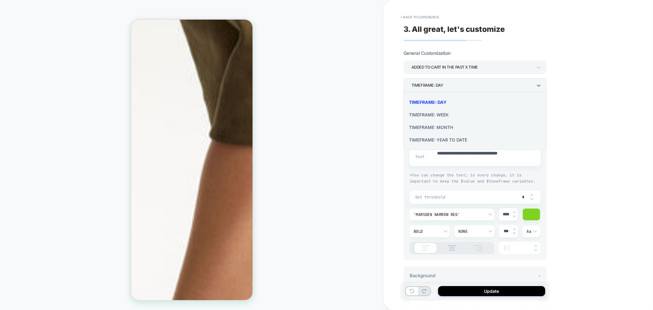
click at [444, 114] on div "TIMEFRAME: WEEK" at bounding box center [475, 114] width 138 height 13
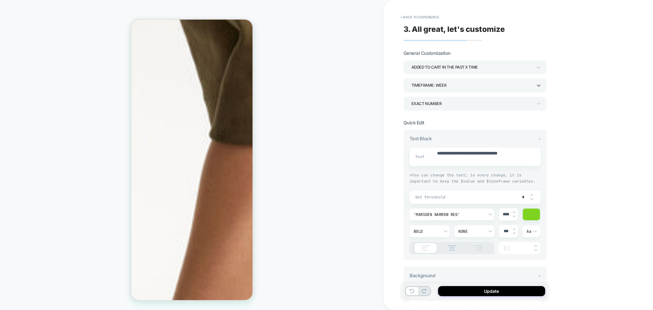
click at [467, 87] on div "TIMEFRAME: WEEK" at bounding box center [471, 85] width 121 height 8
click at [451, 66] on div at bounding box center [326, 155] width 653 height 310
click at [443, 68] on div "Added to cart in the past x time" at bounding box center [471, 67] width 121 height 8
click at [433, 95] on div "viewed in the past x time" at bounding box center [475, 96] width 138 height 13
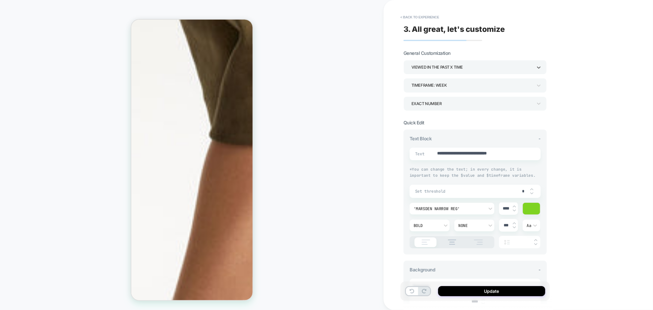
click at [445, 86] on div "TIMEFRAME: WEEK" at bounding box center [471, 85] width 121 height 8
click at [436, 105] on div "TIMEFRAME: DAY" at bounding box center [475, 102] width 138 height 13
drag, startPoint x: 470, startPoint y: 292, endPoint x: 473, endPoint y: 291, distance: 3.5
click at [470, 292] on button "Update" at bounding box center [491, 291] width 107 height 10
type textarea "*"
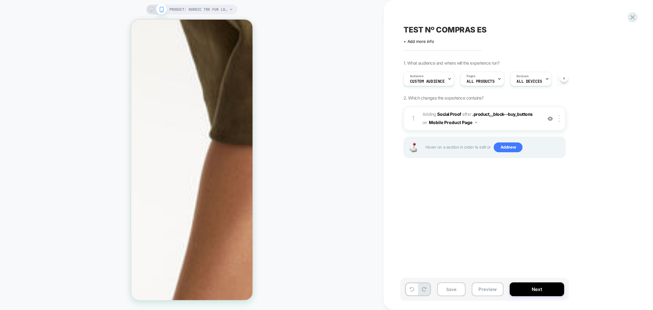
scroll to position [0, 0]
click at [201, 7] on span "PRODUCT: Nordic Trk Fur Low Beige" at bounding box center [199, 10] width 58 height 10
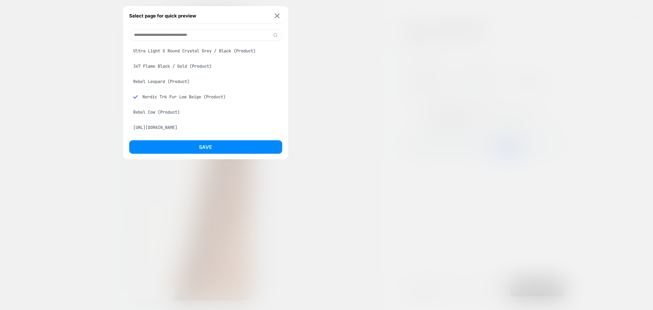
click at [203, 51] on div "Ultra Light S Round Crystal Grey / Black (Product)" at bounding box center [205, 51] width 153 height 12
click at [202, 149] on button "Save" at bounding box center [205, 146] width 153 height 13
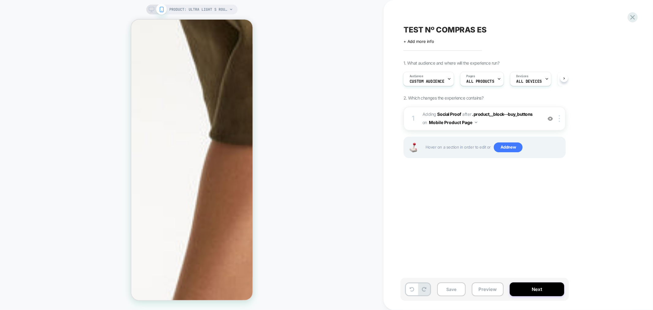
scroll to position [0, 1]
